Goal: Information Seeking & Learning: Check status

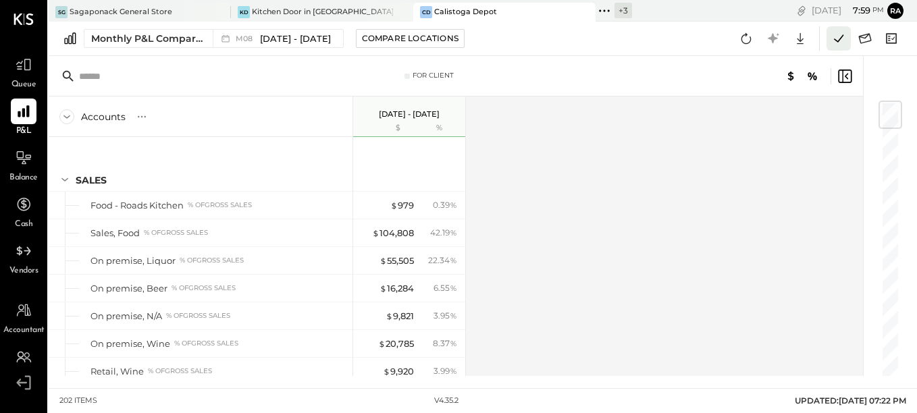
click at [836, 43] on icon at bounding box center [839, 39] width 18 height 18
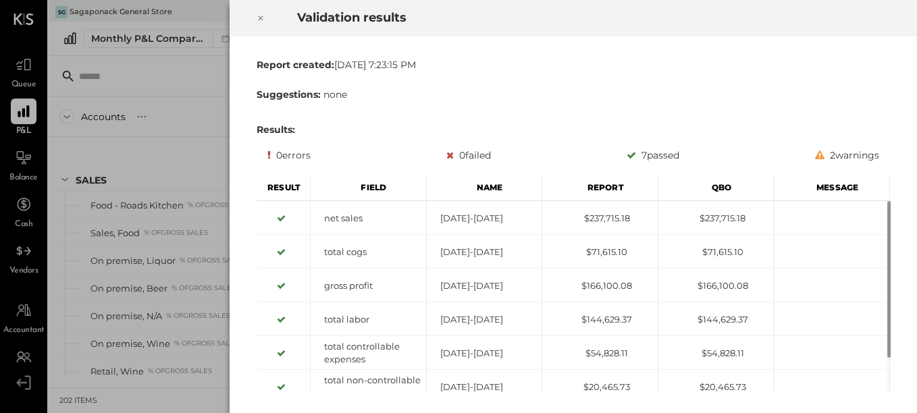
click at [258, 22] on icon at bounding box center [261, 18] width 8 height 16
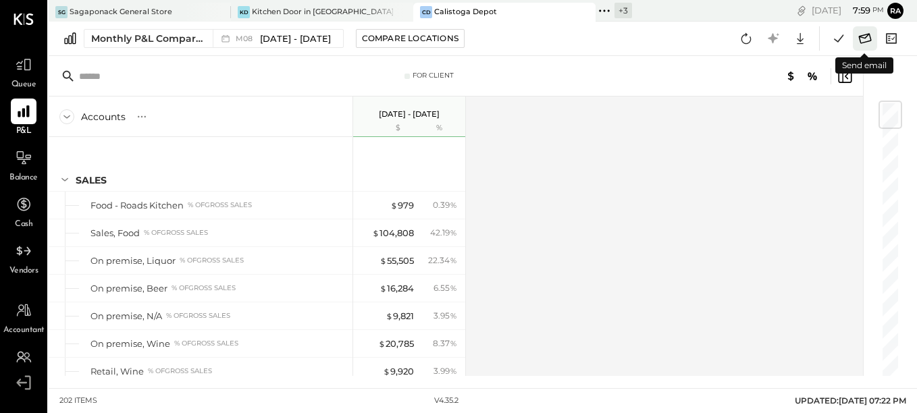
click at [868, 39] on icon at bounding box center [865, 39] width 18 height 18
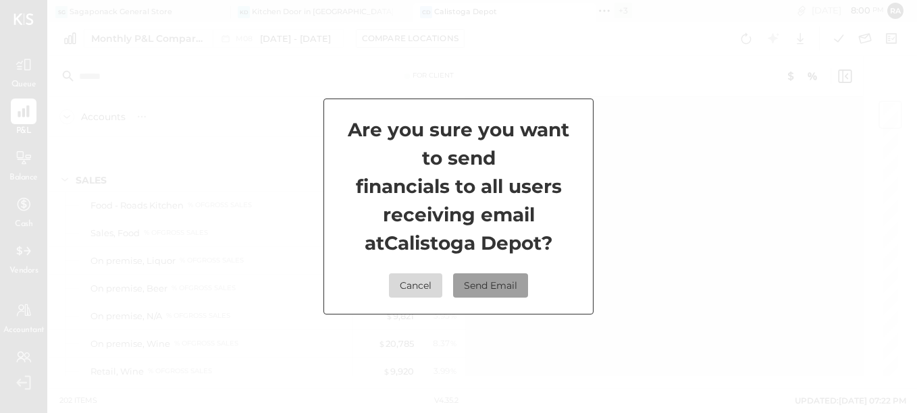
click at [502, 281] on button "Send Email" at bounding box center [490, 285] width 75 height 24
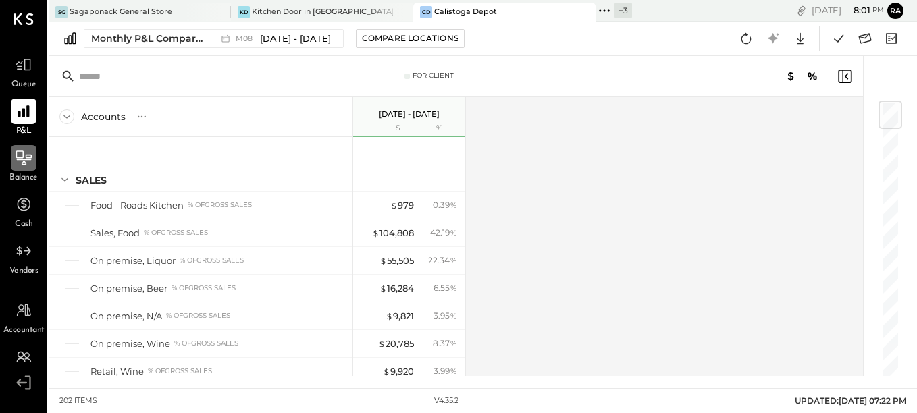
click at [33, 164] on div at bounding box center [24, 158] width 26 height 26
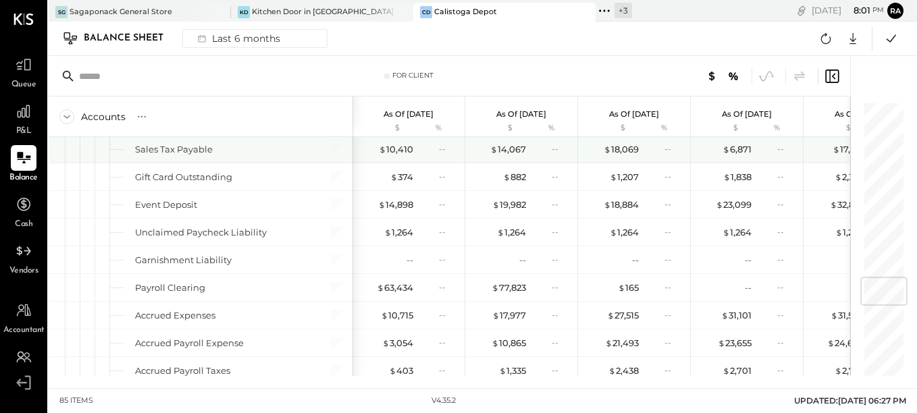
scroll to position [1470, 0]
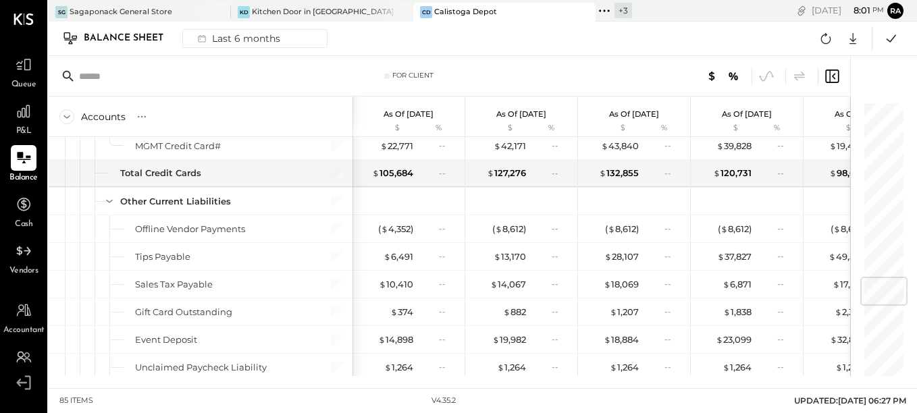
click at [838, 78] on icon at bounding box center [832, 77] width 14 height 14
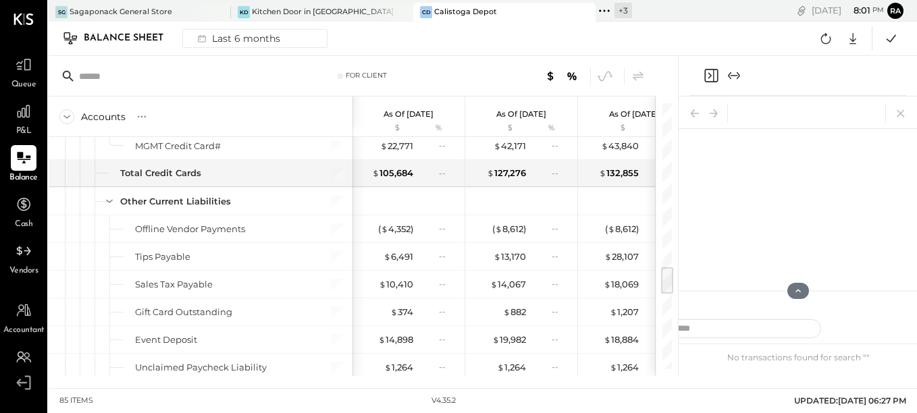
click at [740, 80] on icon "Expand panel (e)" at bounding box center [734, 76] width 16 height 16
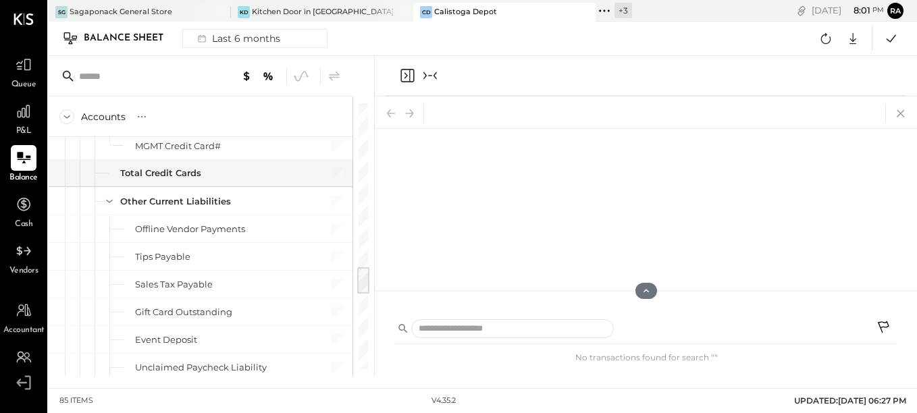
click at [896, 113] on icon at bounding box center [900, 113] width 19 height 19
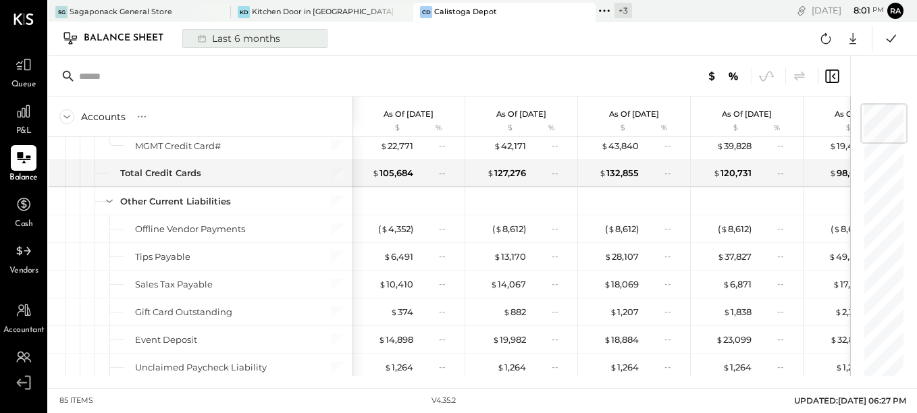
click at [227, 43] on div "Last 6 months" at bounding box center [238, 39] width 96 height 18
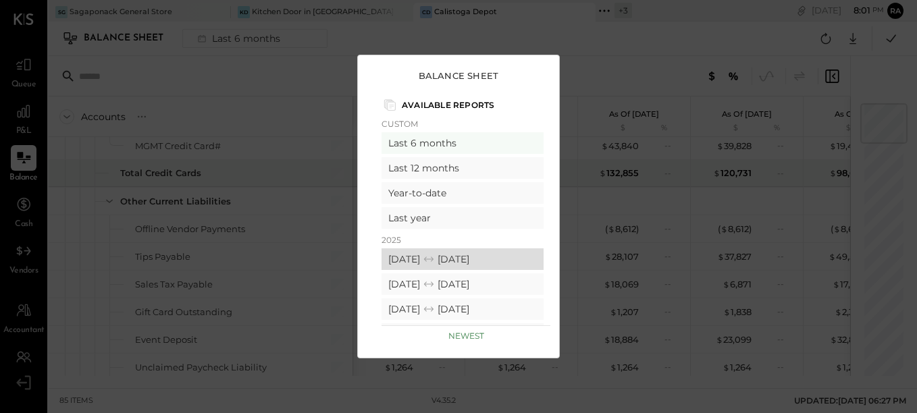
click at [423, 262] on div "08/01/2025 08/31/2025" at bounding box center [462, 259] width 162 height 22
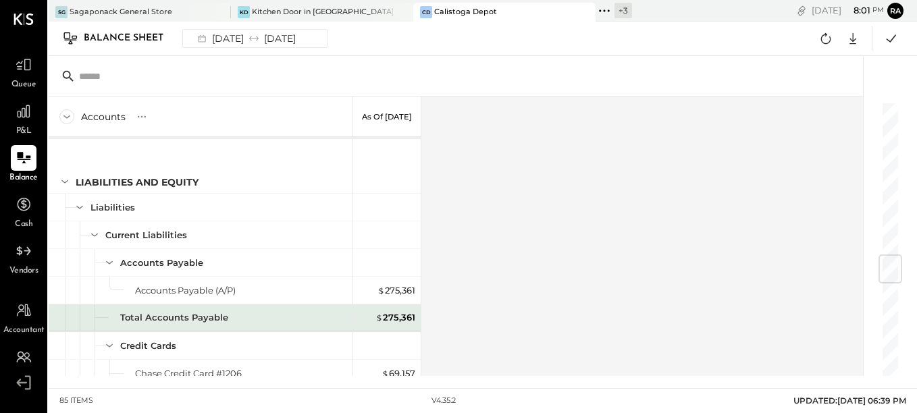
scroll to position [1283, 0]
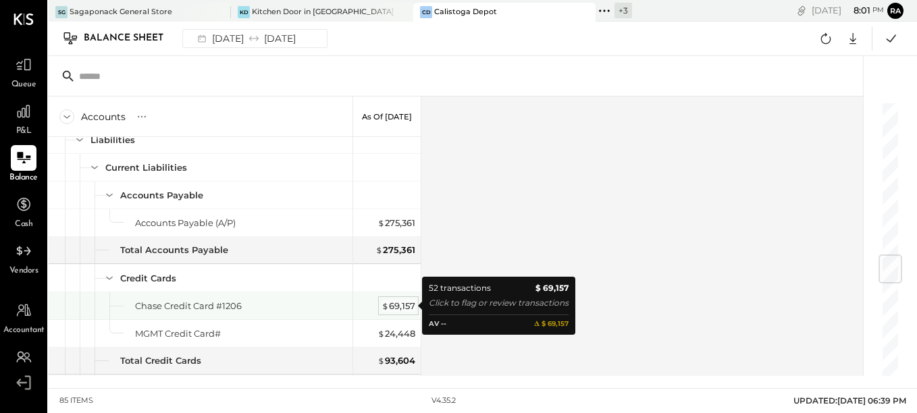
click at [398, 307] on div "$ 69,157" at bounding box center [398, 306] width 34 height 13
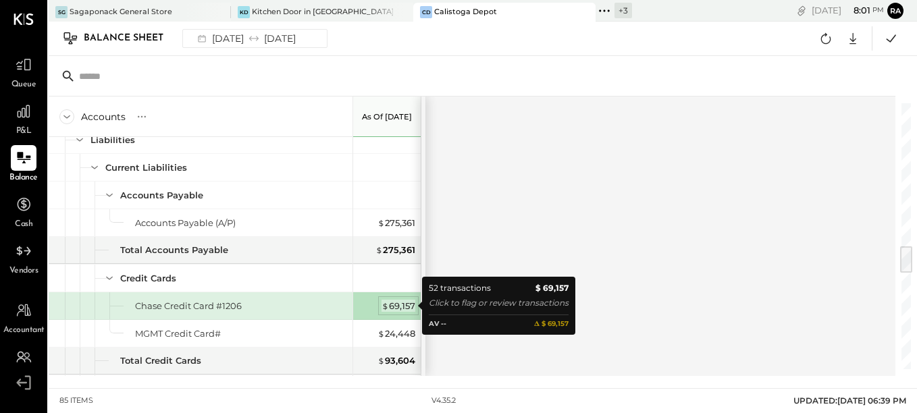
click at [395, 302] on div "$ 69,157" at bounding box center [398, 306] width 34 height 13
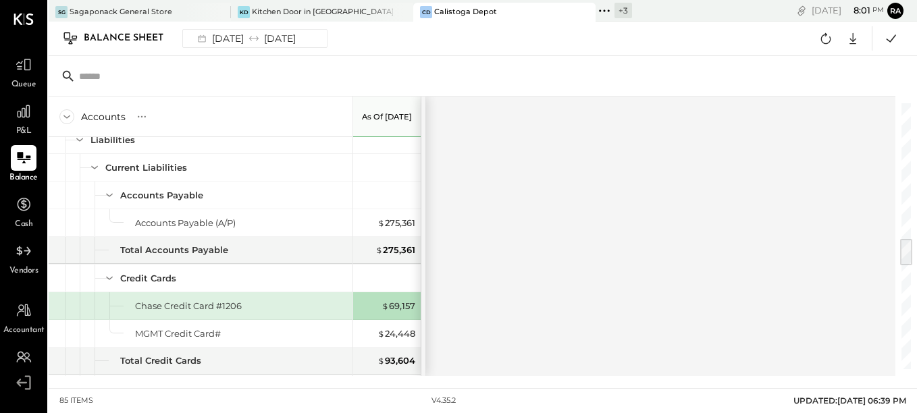
scroll to position [1148, 0]
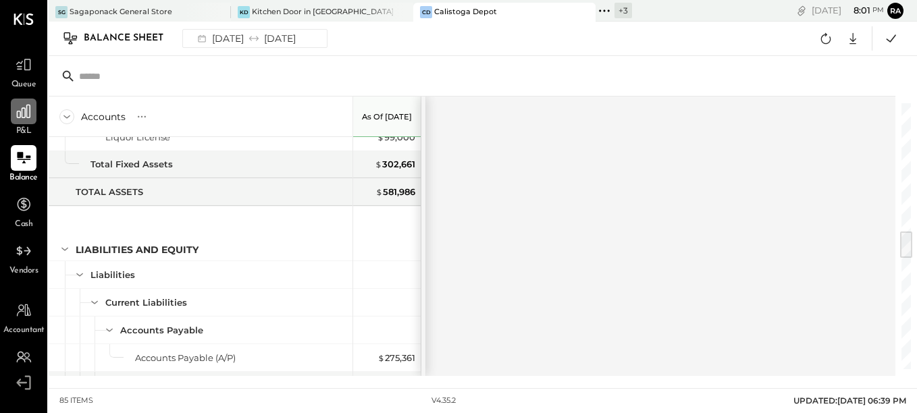
click at [28, 115] on icon at bounding box center [24, 112] width 18 height 18
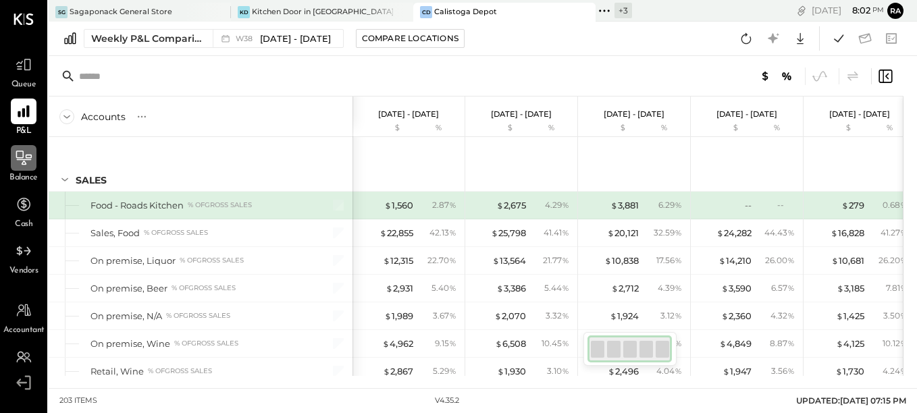
click at [30, 166] on icon at bounding box center [24, 158] width 18 height 18
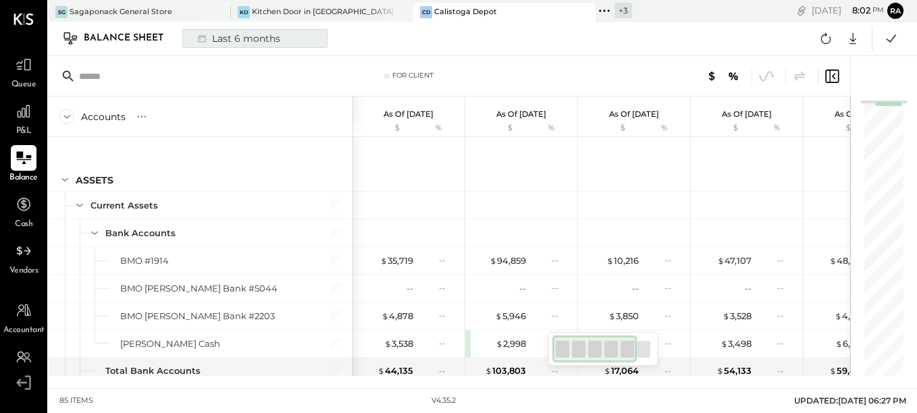
click at [223, 43] on div "Last 6 months" at bounding box center [238, 39] width 96 height 18
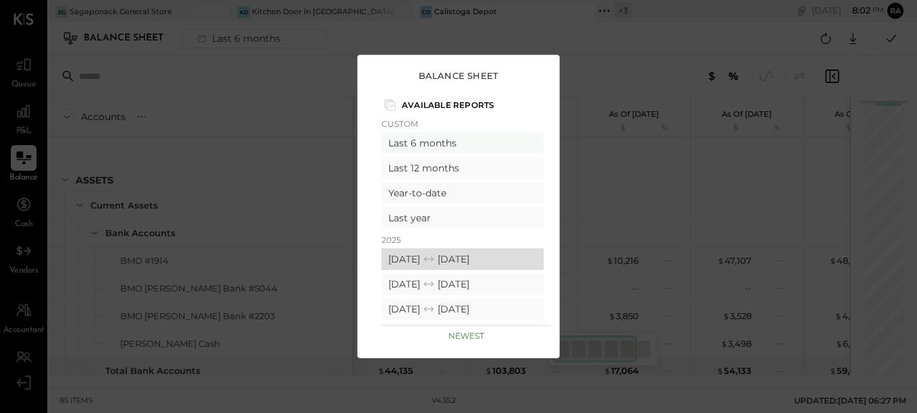
click at [435, 257] on icon at bounding box center [429, 259] width 14 height 14
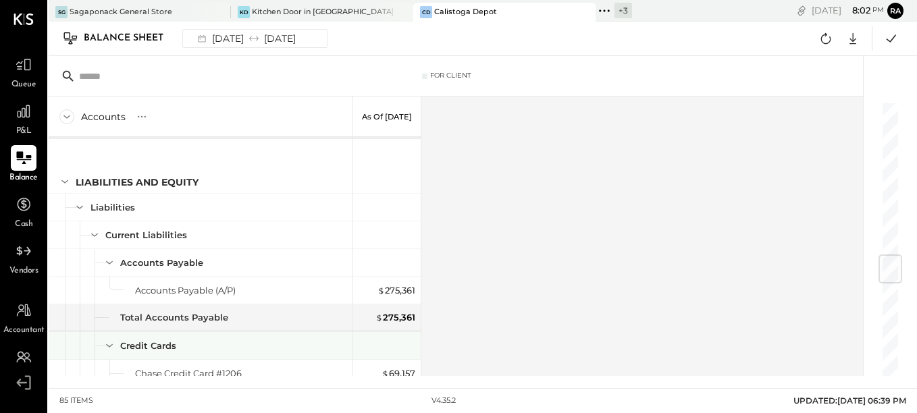
scroll to position [1283, 0]
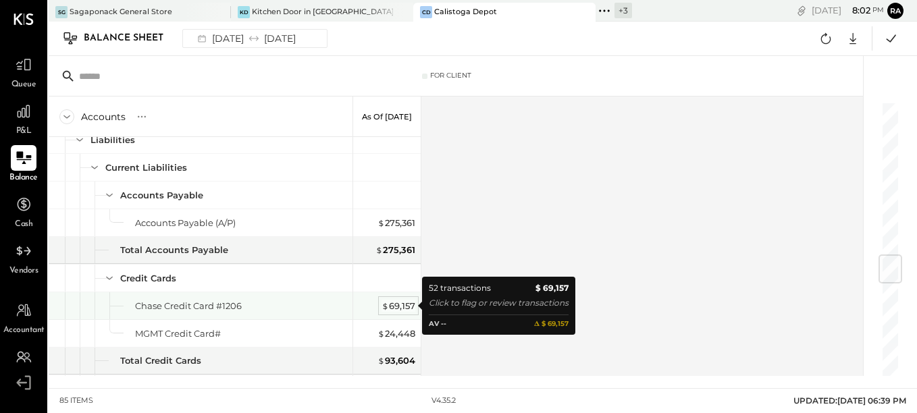
click at [401, 303] on div "$ 69,157" at bounding box center [398, 306] width 34 height 13
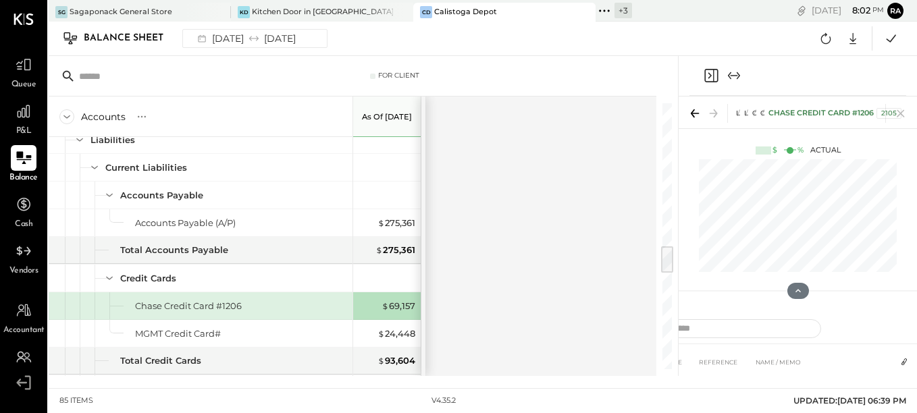
click at [731, 81] on icon "Expand panel (e)" at bounding box center [734, 76] width 16 height 16
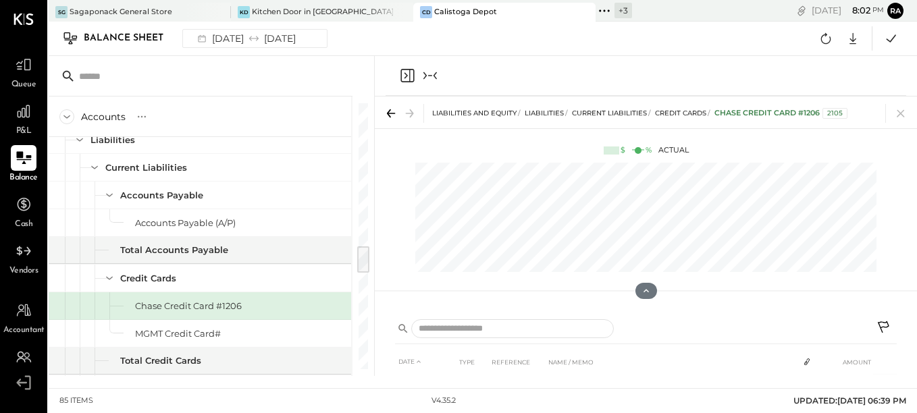
click at [888, 325] on icon at bounding box center [883, 326] width 11 height 11
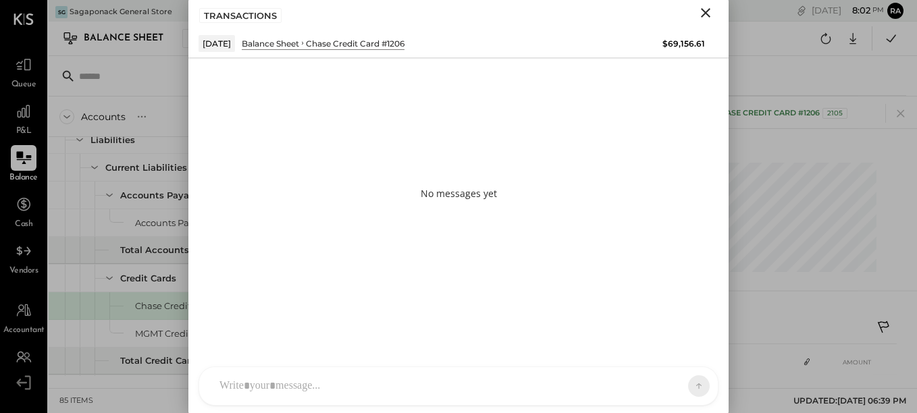
click at [313, 386] on div at bounding box center [458, 386] width 518 height 38
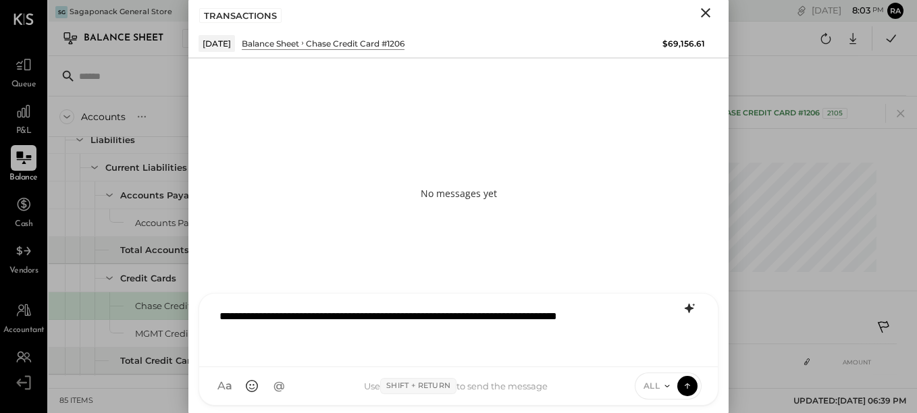
click at [683, 303] on icon at bounding box center [689, 308] width 16 height 16
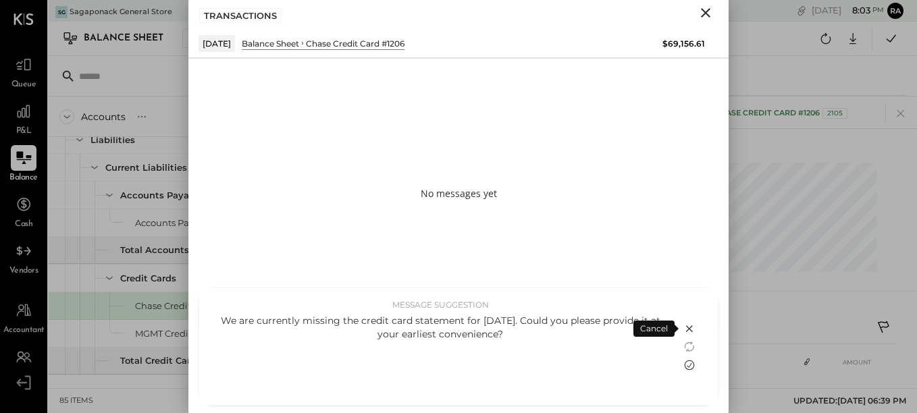
click at [684, 361] on icon at bounding box center [689, 365] width 16 height 16
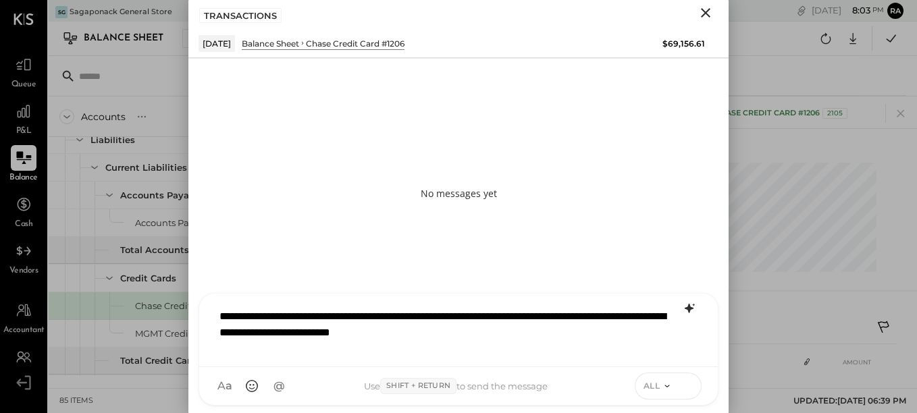
click at [685, 385] on icon at bounding box center [686, 384] width 5 height 3
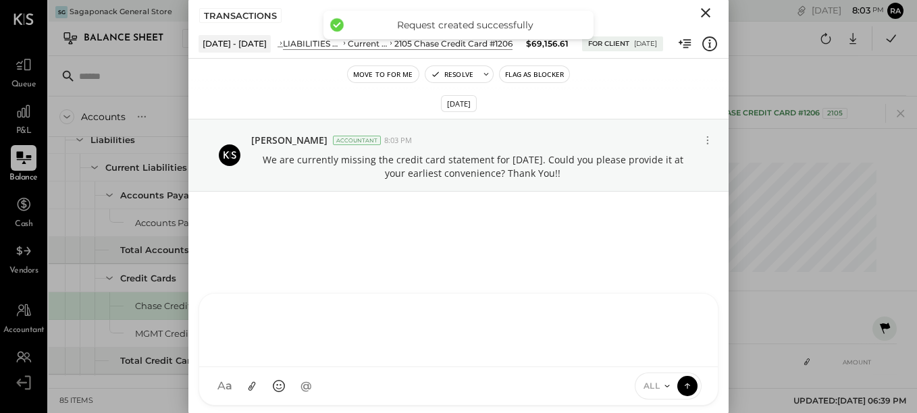
click at [703, 16] on icon "Close" at bounding box center [705, 12] width 9 height 9
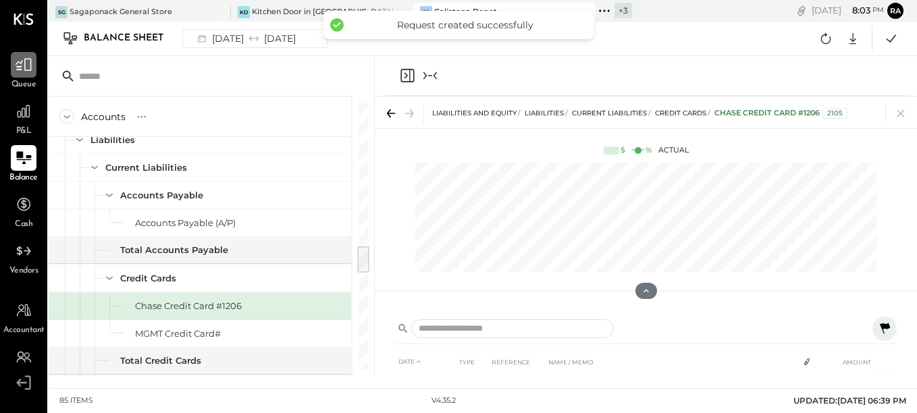
click at [17, 77] on div at bounding box center [24, 65] width 26 height 26
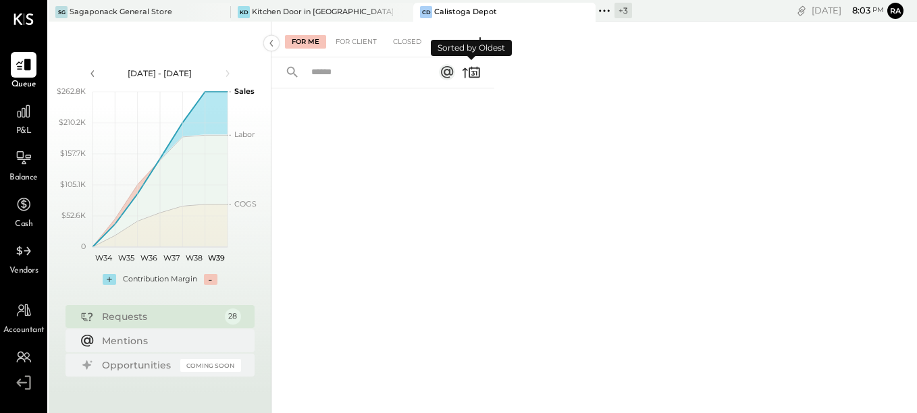
click at [470, 72] on icon at bounding box center [471, 72] width 19 height 19
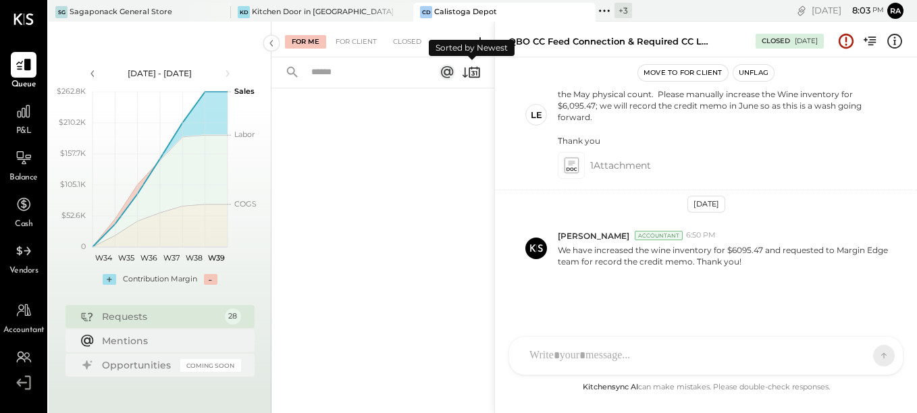
click at [470, 72] on icon at bounding box center [471, 72] width 19 height 19
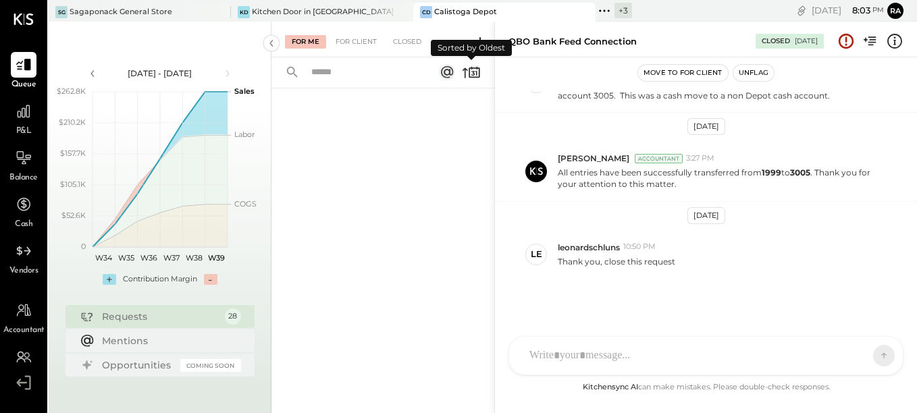
scroll to position [269, 0]
click at [360, 46] on div "For Client" at bounding box center [356, 42] width 55 height 14
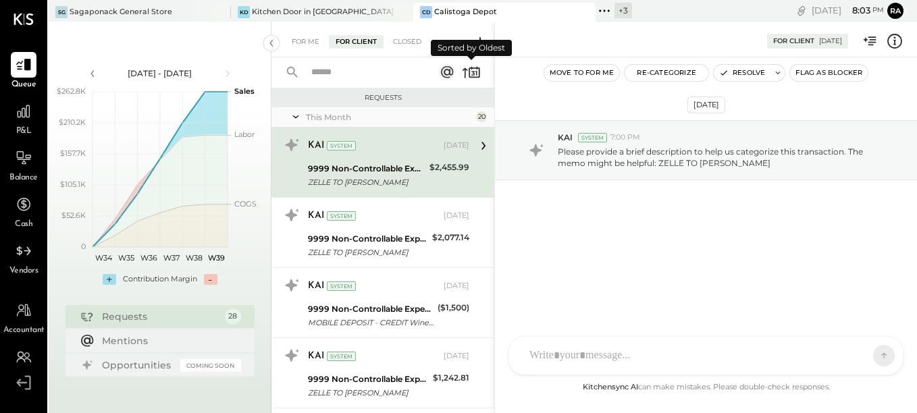
click at [471, 76] on icon at bounding box center [471, 72] width 19 height 19
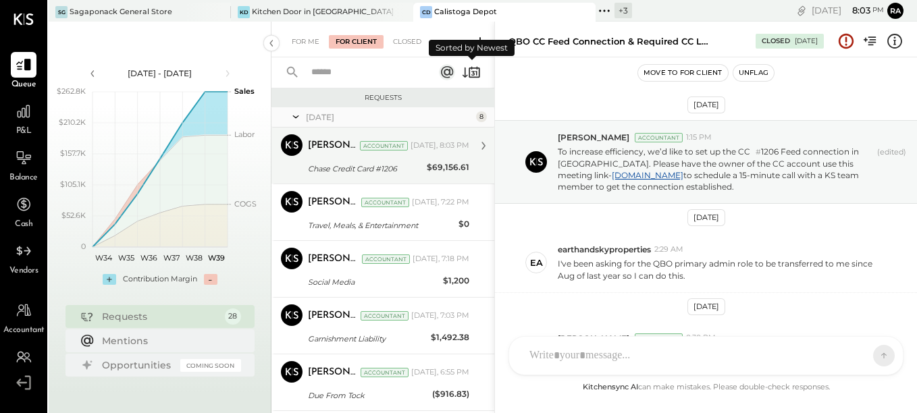
scroll to position [565, 0]
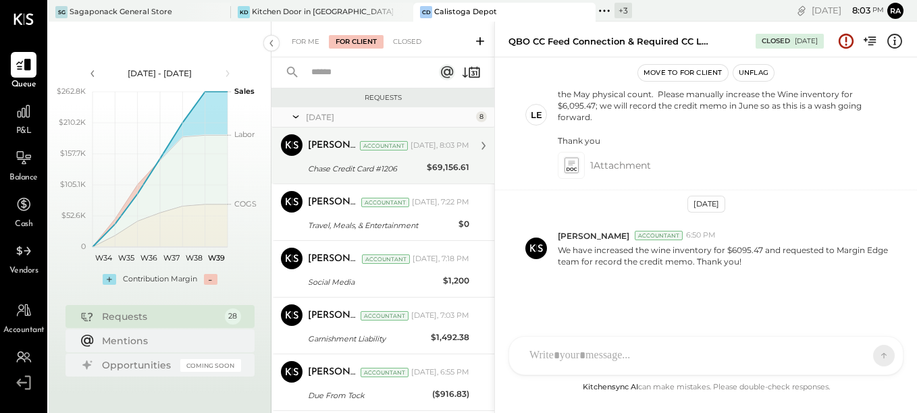
click at [404, 162] on div "Chase Credit Card #1206" at bounding box center [365, 169] width 115 height 14
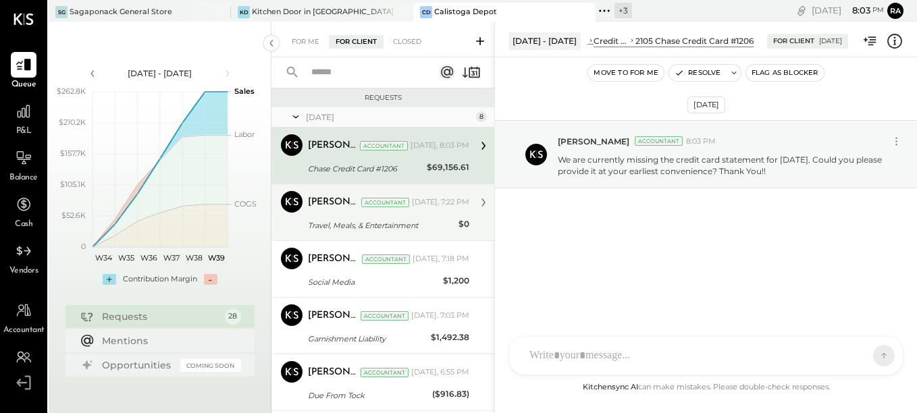
click at [412, 209] on div "[PERSON_NAME] Accountant [DATE], 7:22 PM" at bounding box center [388, 202] width 161 height 19
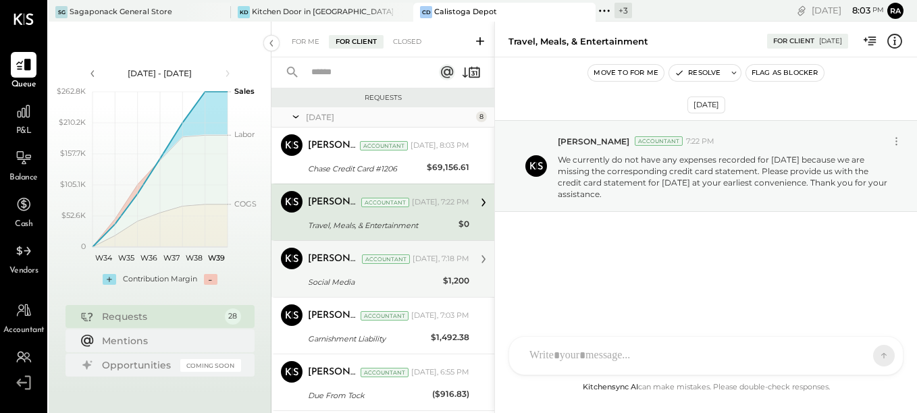
click at [413, 273] on div "[PERSON_NAME] Accountant [DATE], 7:18 PM Social Media $1,200 We have not yet re…" at bounding box center [388, 269] width 161 height 43
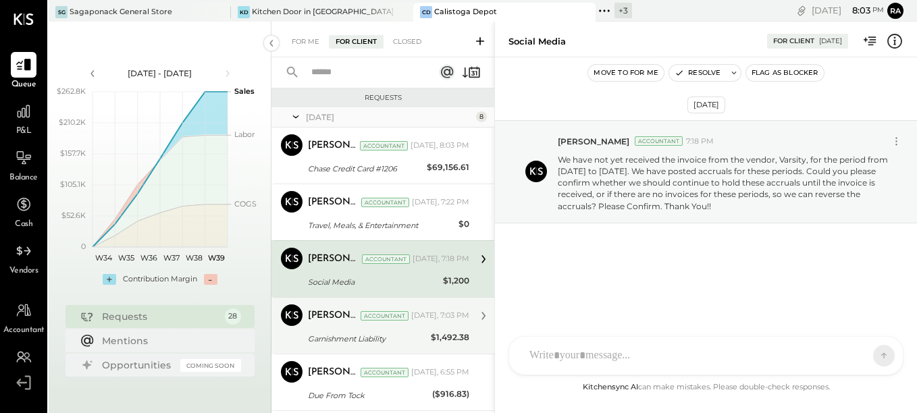
click at [405, 339] on div "Garnishment Liability" at bounding box center [367, 339] width 119 height 14
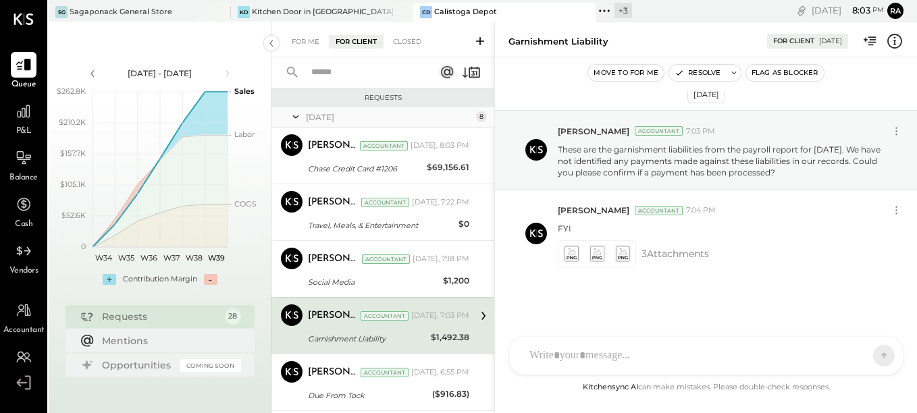
scroll to position [68, 0]
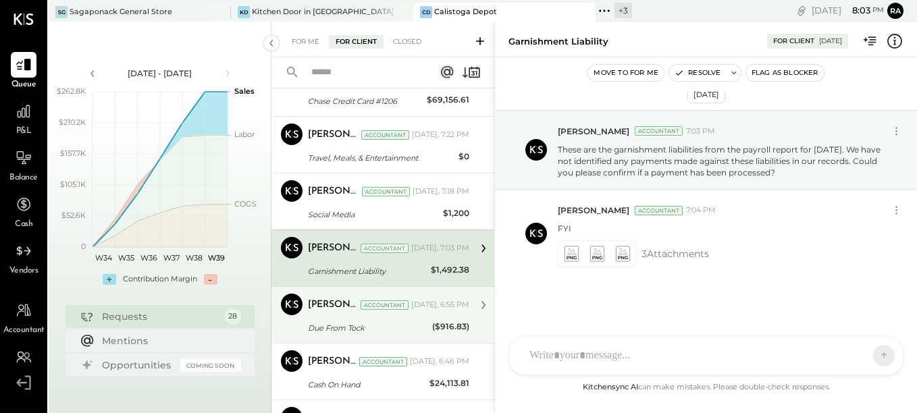
click at [402, 327] on div "Due From Tock" at bounding box center [368, 328] width 120 height 14
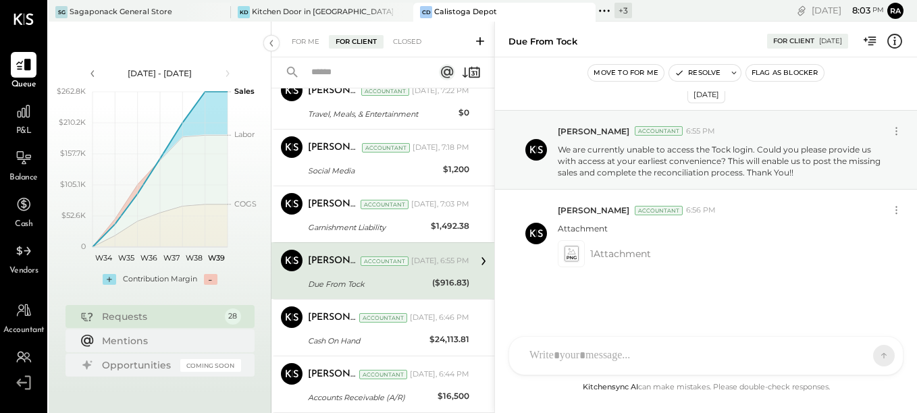
scroll to position [135, 0]
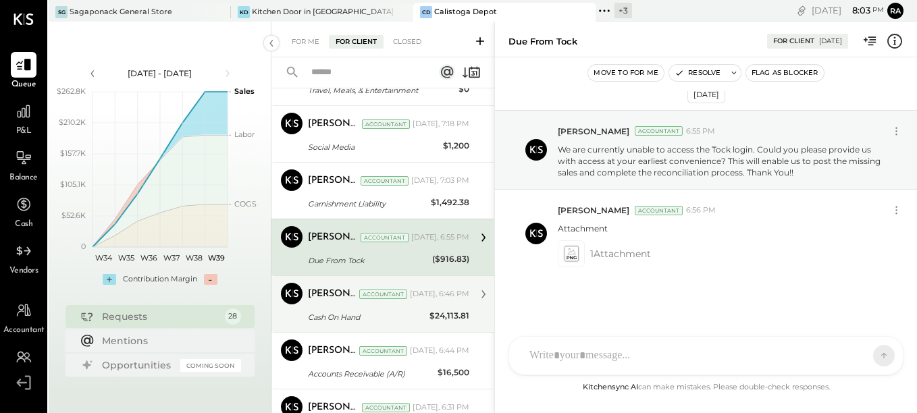
click at [401, 317] on div "Cash On Hand" at bounding box center [366, 318] width 117 height 14
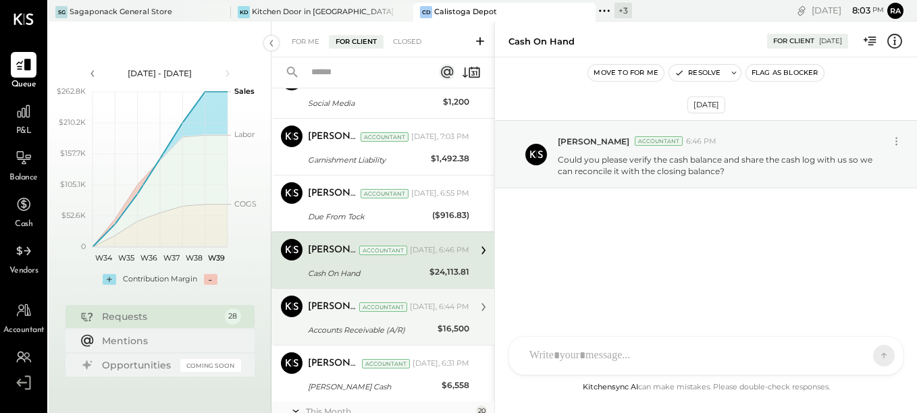
scroll to position [203, 0]
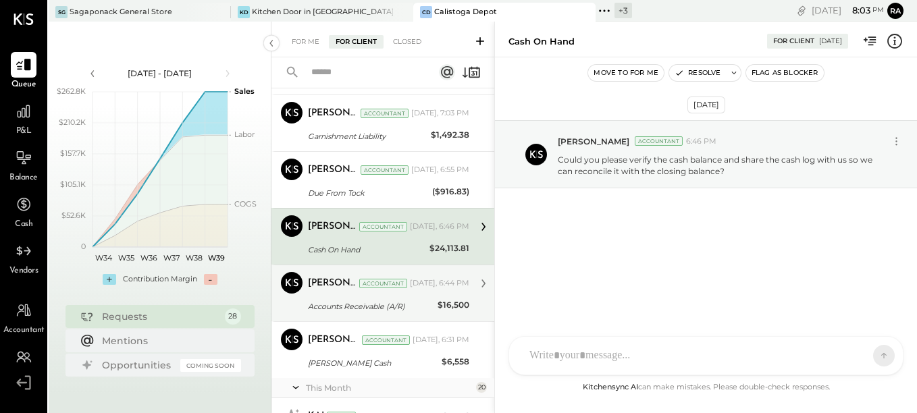
click at [404, 307] on div "Accounts Receivable (A/R)" at bounding box center [371, 307] width 126 height 14
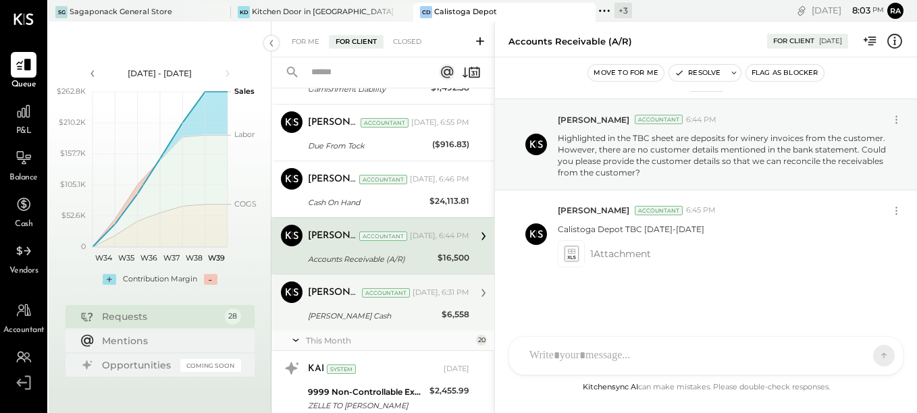
scroll to position [270, 0]
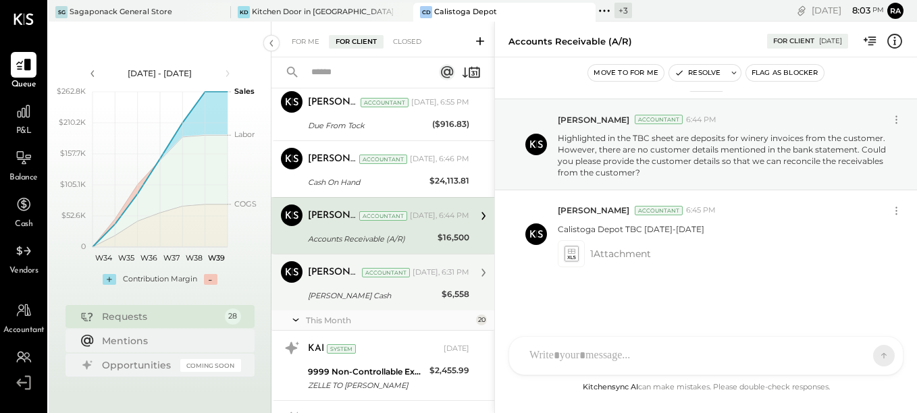
click at [402, 302] on div "[PERSON_NAME] Cash" at bounding box center [373, 296] width 130 height 14
